Goal: Task Accomplishment & Management: Manage account settings

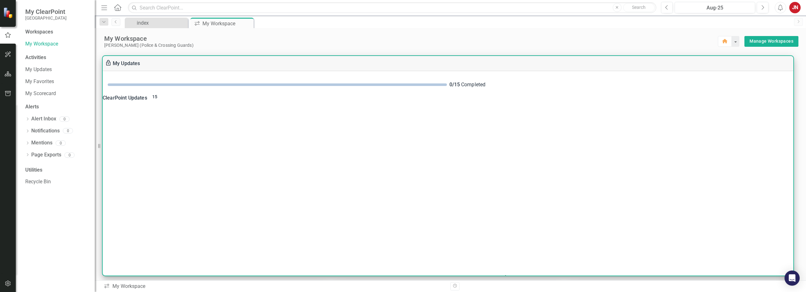
click at [131, 101] on div "ClearPoint Updates 15" at bounding box center [448, 97] width 691 height 9
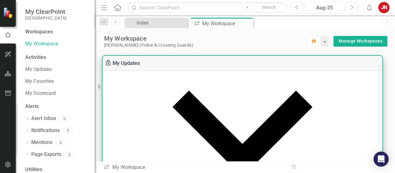
scroll to position [126, 0]
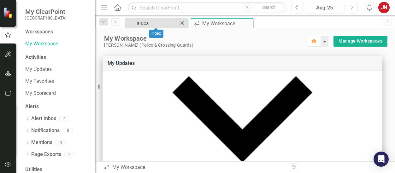
click at [152, 24] on div "index" at bounding box center [158, 23] width 42 height 8
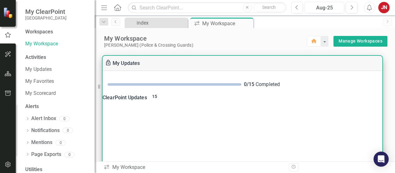
click at [145, 100] on div "ClearPoint Updates 15" at bounding box center [243, 97] width 280 height 9
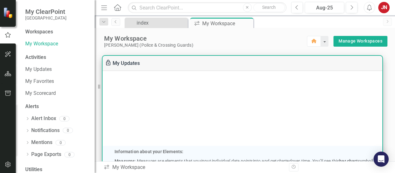
scroll to position [221, 0]
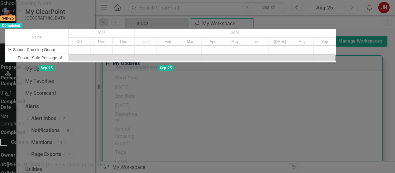
scroll to position [0, 0]
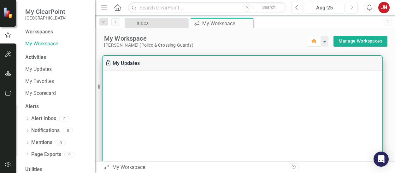
scroll to position [253, 0]
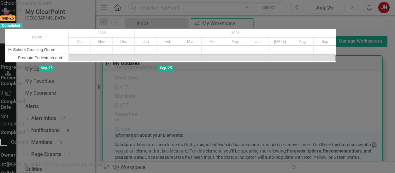
scroll to position [0, 0]
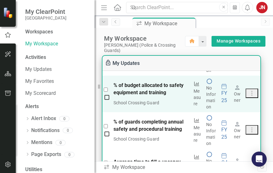
scroll to position [884, 0]
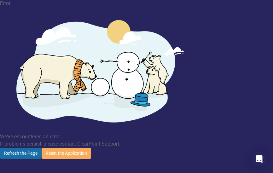
click at [42, 148] on button "Refresh the Page" at bounding box center [21, 153] width 42 height 11
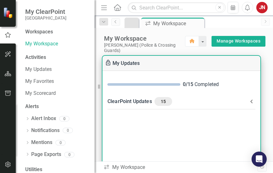
click at [250, 101] on icon at bounding box center [252, 102] width 8 height 8
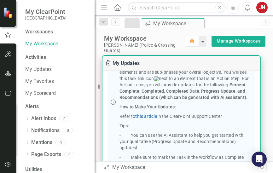
scroll to position [158, 0]
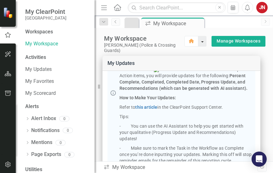
click at [199, 41] on button "button" at bounding box center [203, 41] width 8 height 11
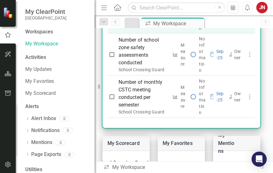
scroll to position [189, 0]
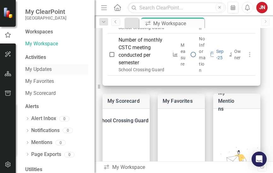
click at [39, 69] on link "My Updates" at bounding box center [56, 69] width 63 height 7
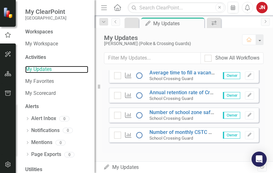
scroll to position [584, 0]
click at [40, 80] on link "My Favorites" at bounding box center [56, 81] width 63 height 7
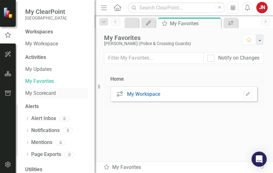
click at [41, 93] on link "My Scorecard" at bounding box center [56, 93] width 63 height 7
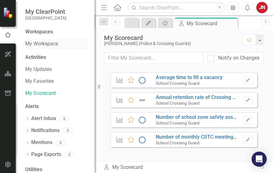
click at [46, 41] on link "My Workspace" at bounding box center [56, 43] width 63 height 7
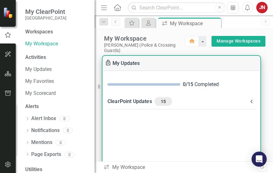
click at [145, 101] on div "ClearPoint Updates 15" at bounding box center [178, 101] width 141 height 9
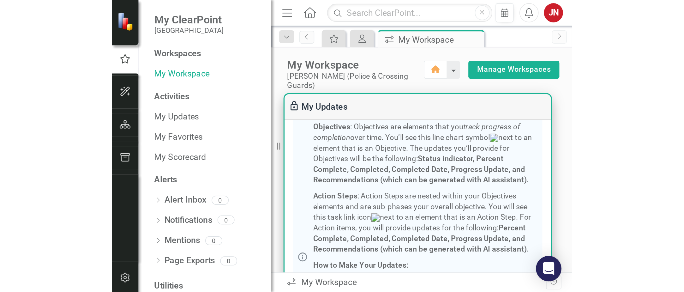
scroll to position [95, 0]
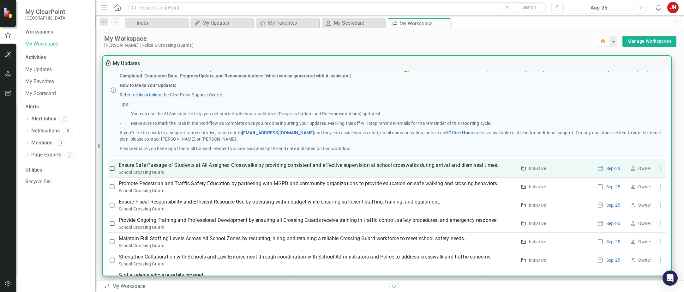
click at [273, 172] on icon "button" at bounding box center [661, 169] width 8 height 8
click at [273, 173] on div at bounding box center [342, 146] width 684 height 292
click at [180, 169] on p "Ensure Safe Passage of Students at All Assigned Crosswalks by providing consist…" at bounding box center [318, 165] width 398 height 8
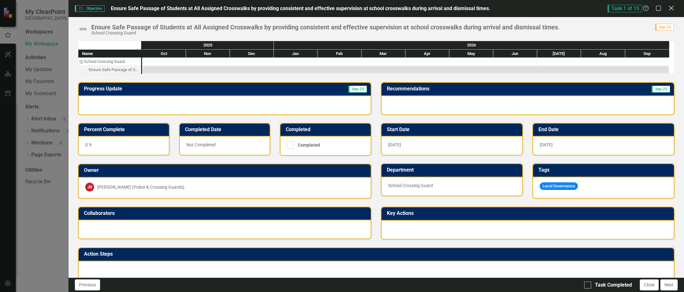
click at [273, 7] on icon "Close" at bounding box center [671, 8] width 8 height 6
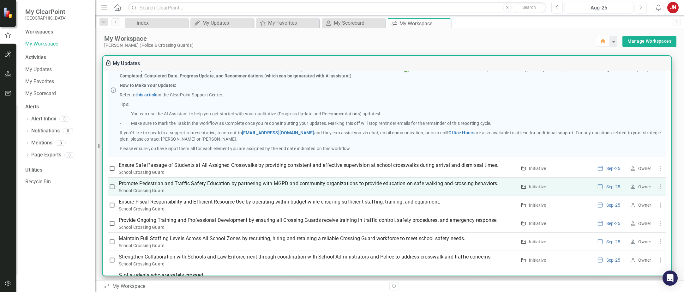
click at [161, 173] on p "Promote Pedestrian and Traffic Safety Education by partnering with MGPD and com…" at bounding box center [318, 184] width 398 height 8
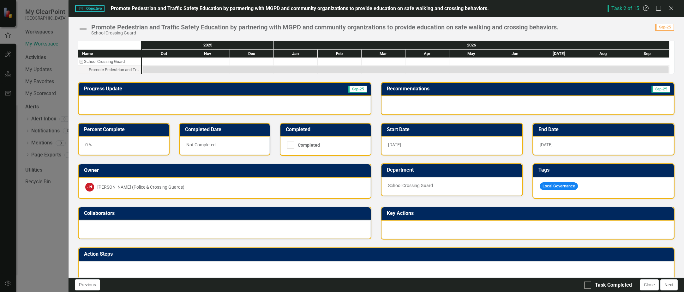
click at [137, 69] on div "Promote Pedestrian and Traffic Safety Education by partnering with MGPD and com…" at bounding box center [114, 70] width 51 height 8
click at [83, 69] on div "Promote Pedestrian and Traffic Safety Education by partnering with MGPD and com…" at bounding box center [86, 70] width 6 height 8
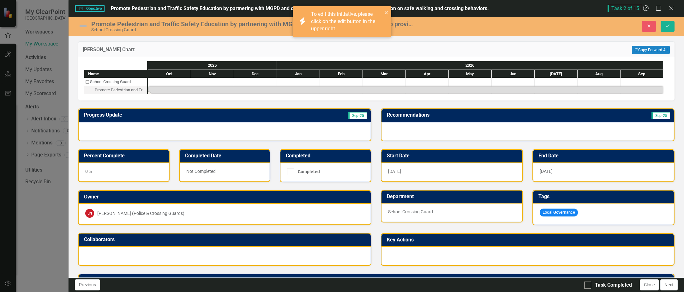
click at [86, 82] on div "School Crossing Guard" at bounding box center [87, 82] width 6 height 8
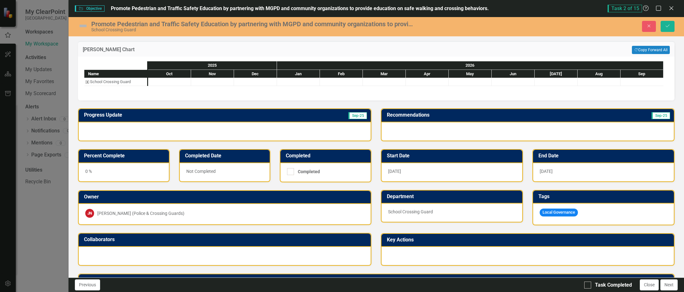
click at [86, 82] on div "School Crossing Guard" at bounding box center [87, 82] width 6 height 8
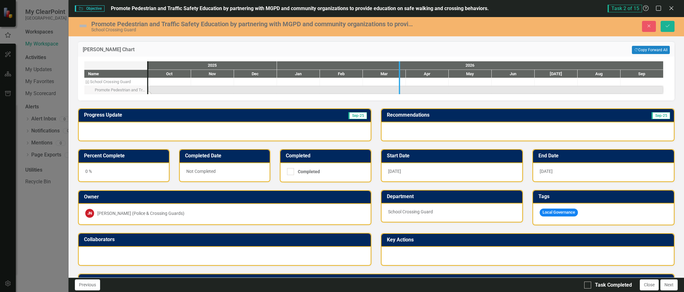
drag, startPoint x: 146, startPoint y: 91, endPoint x: 398, endPoint y: 91, distance: 251.7
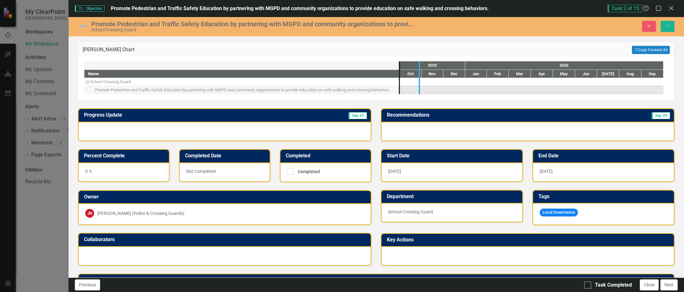
drag, startPoint x: 400, startPoint y: 86, endPoint x: 426, endPoint y: 86, distance: 26.5
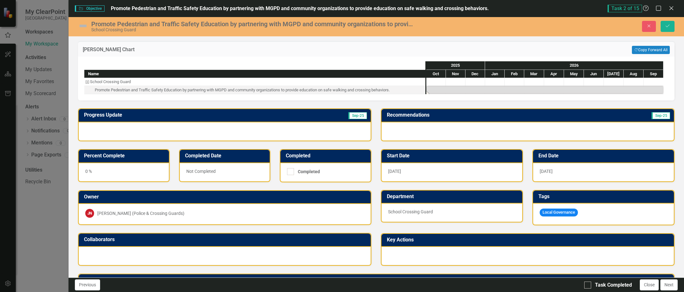
click at [273, 89] on div "Task: Start date: 2025-10-01 End date: 2026-09-30" at bounding box center [545, 90] width 237 height 7
click at [273, 91] on div "Task: Start date: 2025-10-01 End date: 2026-09-30" at bounding box center [545, 90] width 237 height 7
click at [81, 26] on img at bounding box center [83, 26] width 10 height 10
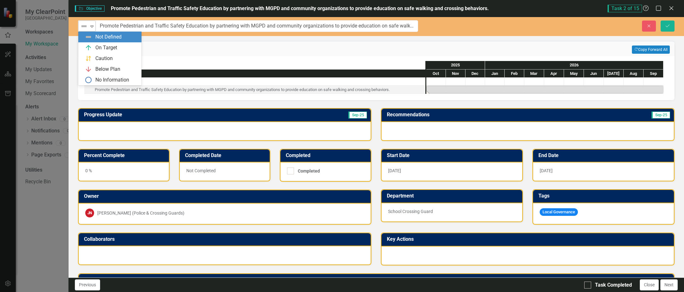
click at [92, 27] on icon at bounding box center [91, 27] width 3 height 2
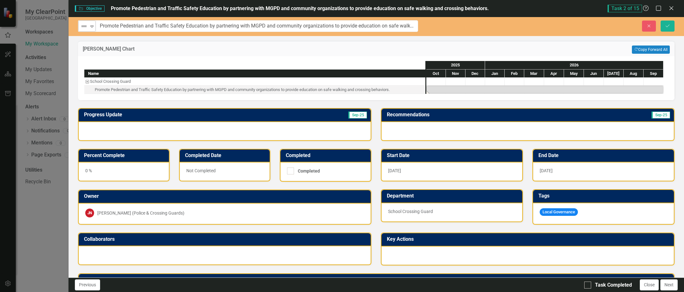
click at [92, 27] on icon at bounding box center [91, 27] width 3 height 2
click at [273, 7] on icon "Close" at bounding box center [671, 8] width 6 height 5
